Goal: Transaction & Acquisition: Purchase product/service

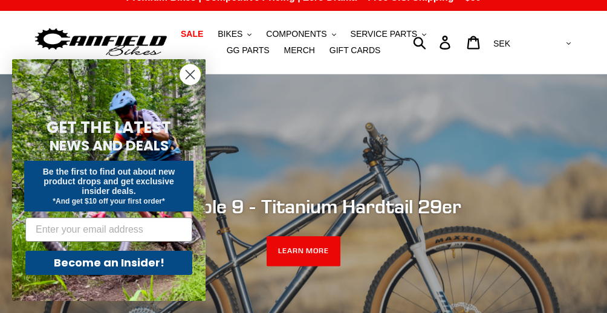
scroll to position [17, 0]
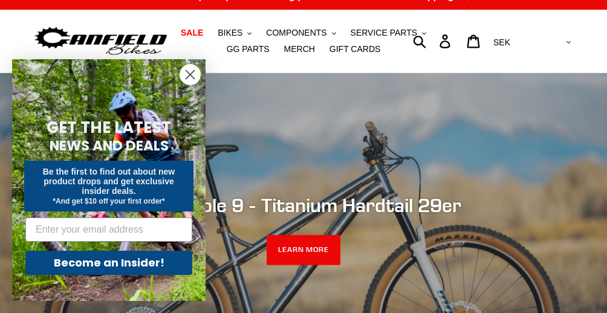
click at [187, 71] on circle "Close dialog" at bounding box center [190, 75] width 20 height 20
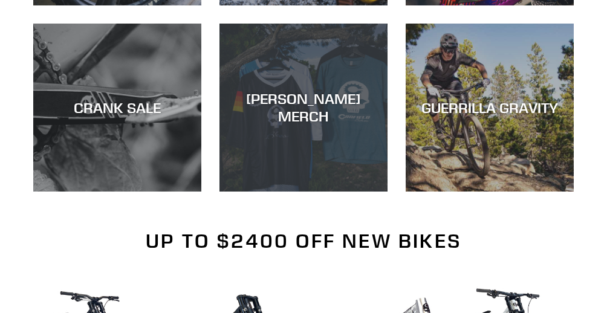
scroll to position [787, 0]
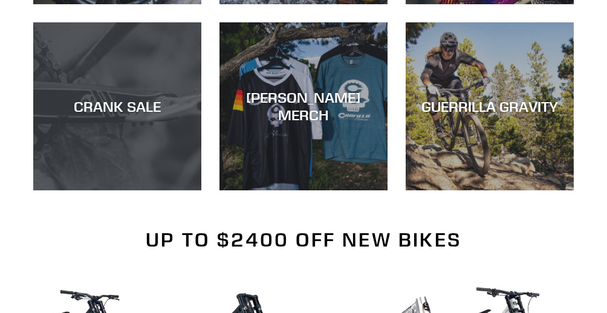
click at [82, 98] on div "CRANK SALE" at bounding box center [117, 107] width 168 height 18
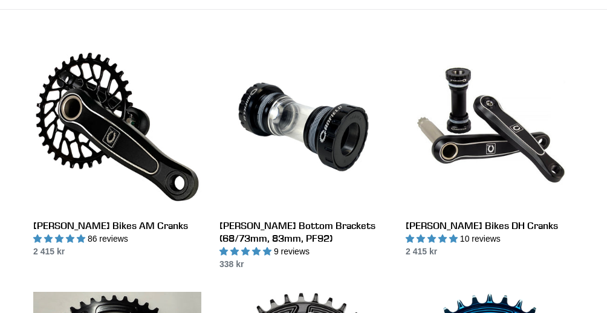
scroll to position [318, 0]
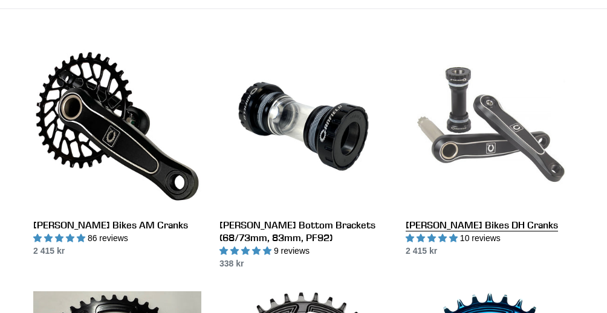
click at [472, 230] on link "Canfield Bikes DH Cranks" at bounding box center [490, 149] width 168 height 215
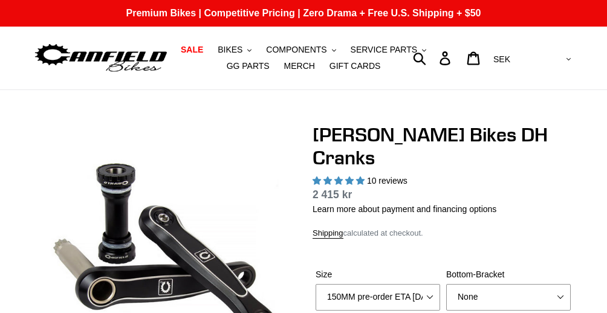
select select "highest-rating"
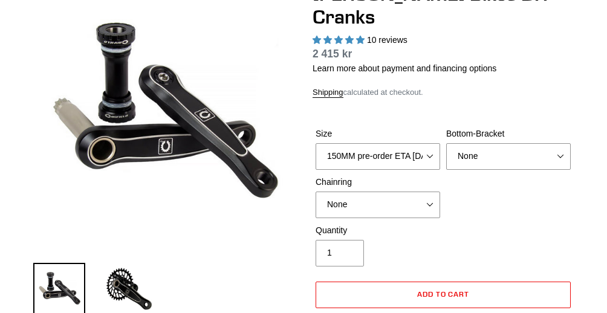
scroll to position [142, 0]
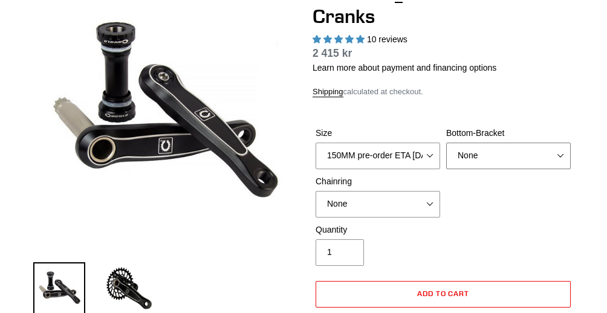
select select "BSA Threaded 83mm"
click at [446, 289] on span "Add to cart" at bounding box center [443, 293] width 53 height 9
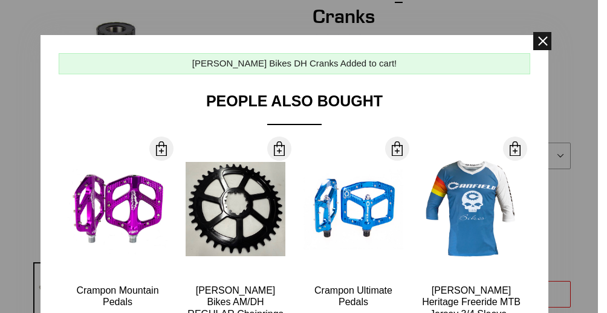
click at [540, 39] on span at bounding box center [542, 41] width 18 height 18
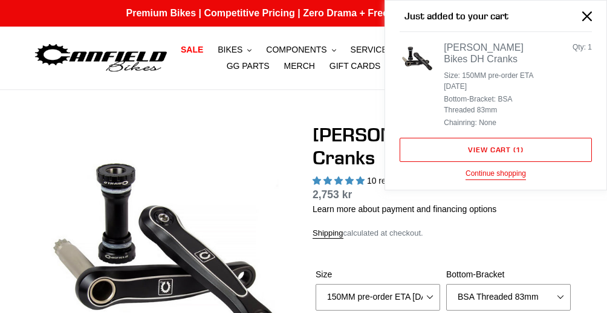
scroll to position [0, 0]
click at [502, 143] on link "View cart ( 1 )" at bounding box center [496, 150] width 192 height 24
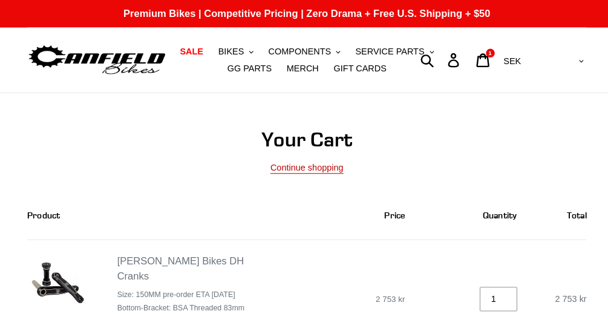
click at [298, 166] on link "Continue shopping" at bounding box center [304, 162] width 71 height 11
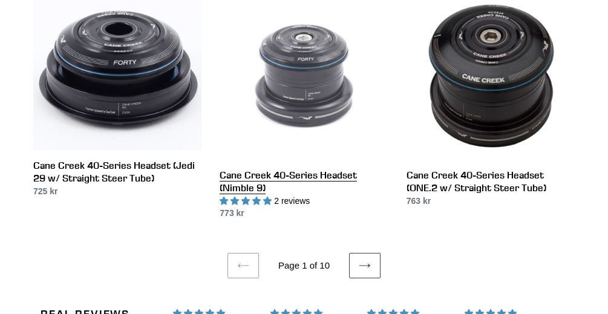
scroll to position [1808, 0]
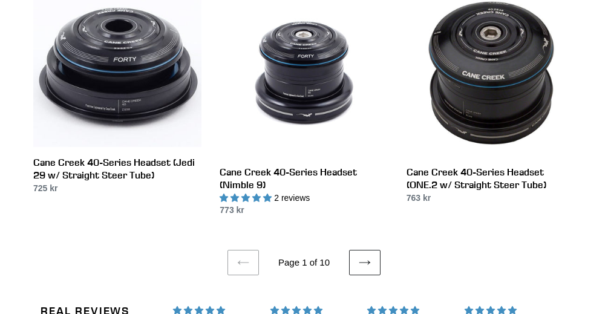
click at [369, 256] on icon at bounding box center [365, 262] width 12 height 12
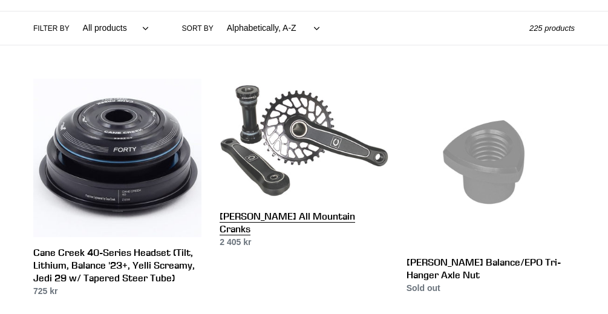
scroll to position [192, 0]
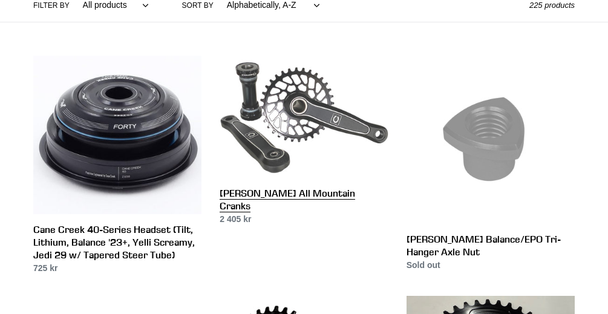
click at [301, 113] on link "[PERSON_NAME] All Mountain Cranks" at bounding box center [304, 141] width 168 height 170
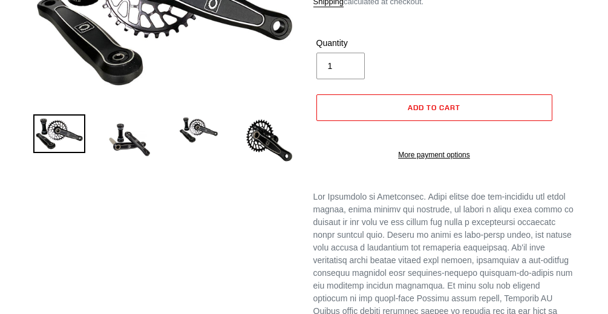
scroll to position [97, 0]
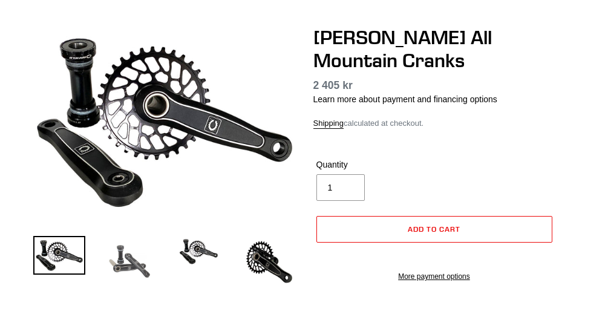
click at [122, 255] on img at bounding box center [129, 262] width 52 height 52
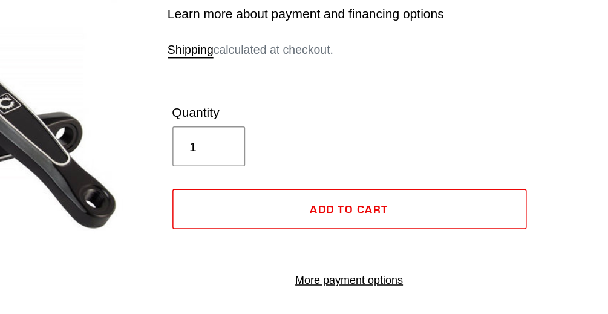
scroll to position [99, 0]
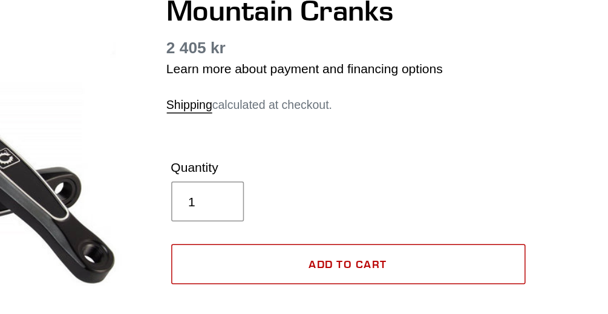
click at [408, 223] on span "Add to cart" at bounding box center [434, 227] width 53 height 9
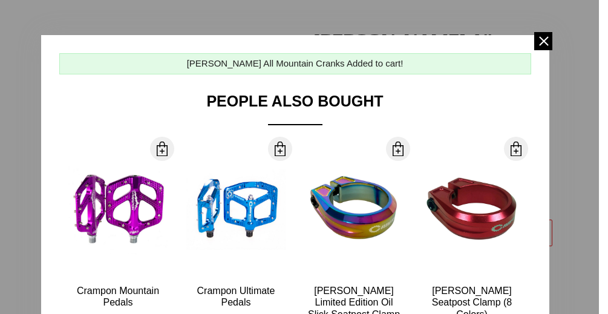
scroll to position [0, 0]
click at [544, 42] on span at bounding box center [543, 41] width 18 height 18
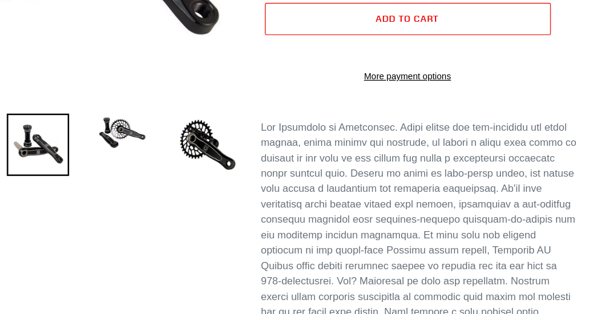
scroll to position [311, 0]
click at [173, 100] on img at bounding box center [199, 110] width 52 height 32
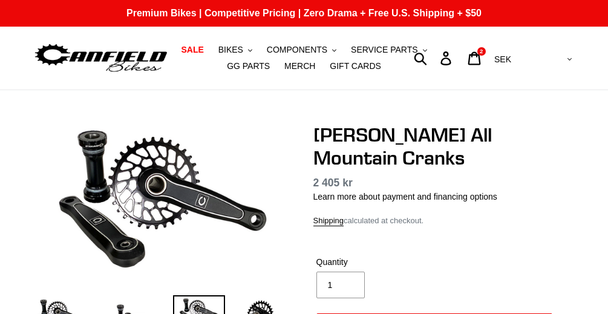
scroll to position [0, 0]
click at [481, 54] on icon at bounding box center [474, 57] width 13 height 13
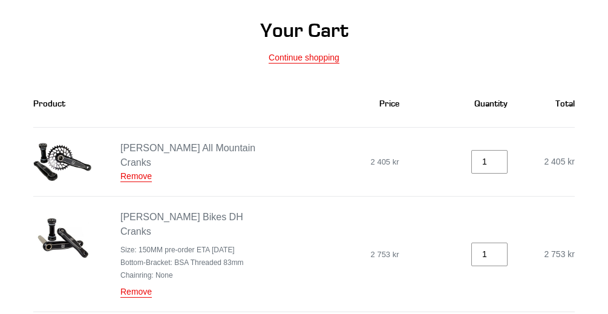
scroll to position [106, 0]
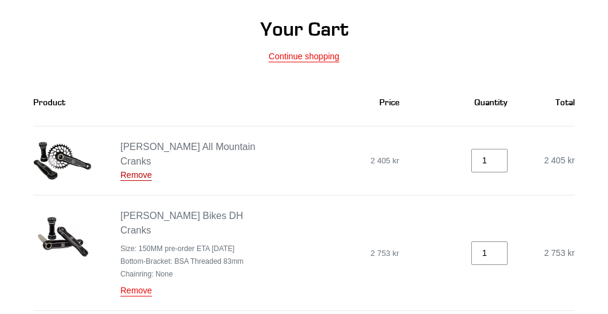
click at [134, 170] on link "Remove" at bounding box center [135, 175] width 31 height 11
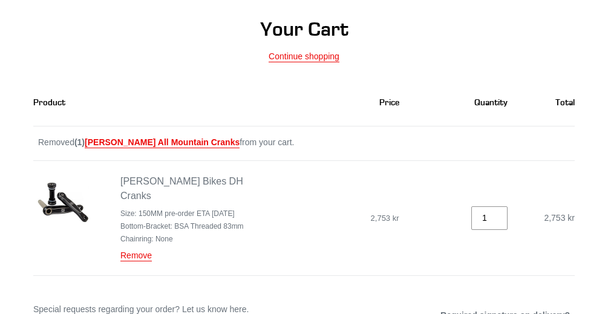
click at [209, 172] on td "Canfield Bikes DH Cranks Size: 150MM pre-order ETA 9/30/25 Bottom-Bracket: BSA …" at bounding box center [155, 218] width 244 height 116
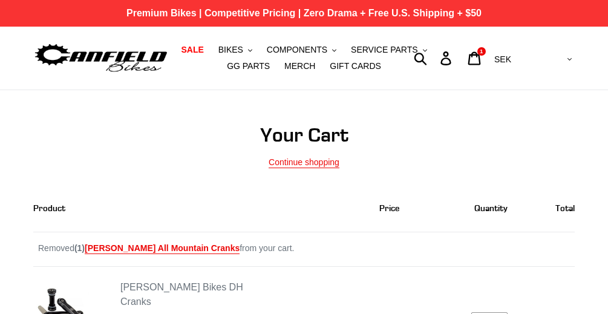
scroll to position [0, 0]
